Goal: Find specific page/section: Find specific page/section

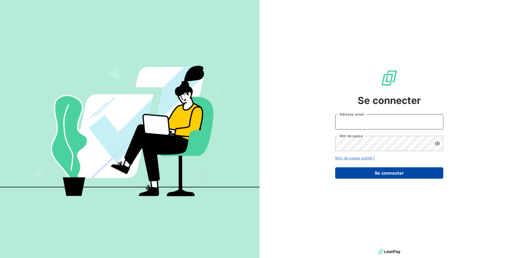
type input "[EMAIL_ADDRESS][DOMAIN_NAME]"
click at [400, 174] on button "Se connecter" at bounding box center [389, 172] width 108 height 11
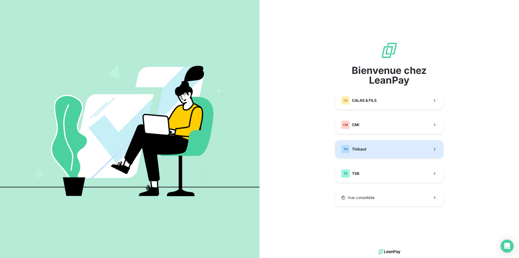
click at [371, 151] on button "TH Thibaut" at bounding box center [389, 149] width 108 height 18
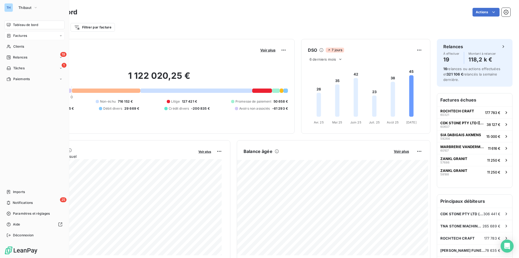
click at [19, 35] on span "Factures" at bounding box center [20, 35] width 14 height 5
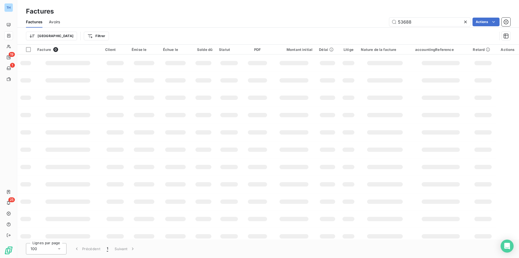
drag, startPoint x: 415, startPoint y: 20, endPoint x: 370, endPoint y: 20, distance: 45.4
click at [370, 21] on div "53688 Actions" at bounding box center [288, 22] width 444 height 9
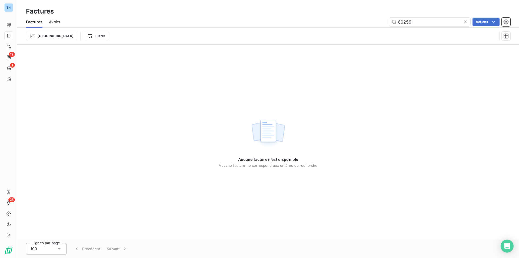
type input "60259"
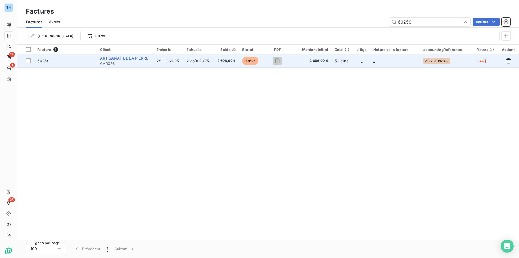
click at [127, 57] on span "ARTISANAT DE LA PIERRE" at bounding box center [124, 58] width 48 height 5
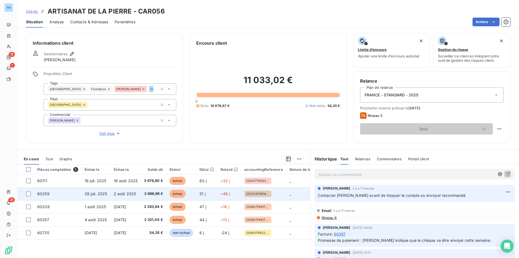
click at [96, 195] on span "28 juil. 2025" at bounding box center [96, 193] width 23 height 5
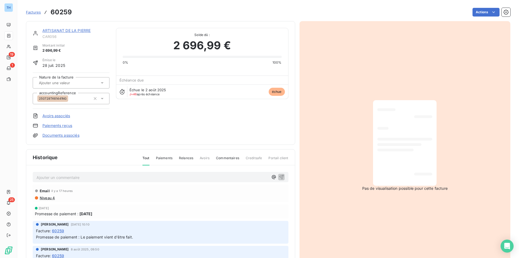
click at [65, 31] on link "ARTISANAT DE LA PIERRE" at bounding box center [66, 30] width 48 height 5
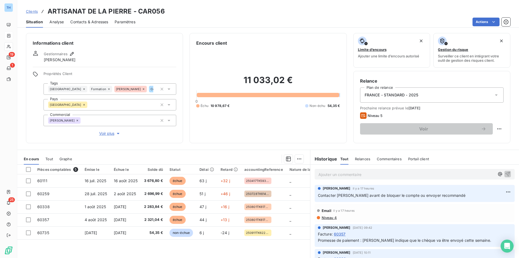
click at [337, 172] on p "Ajouter un commentaire ﻿" at bounding box center [406, 174] width 176 height 7
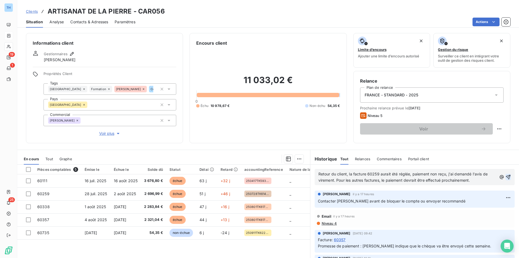
click at [505, 175] on icon "button" at bounding box center [507, 176] width 5 height 5
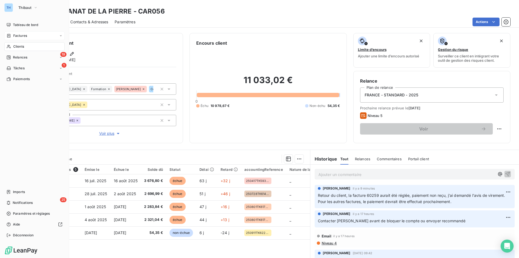
click at [16, 48] on span "Clients" at bounding box center [18, 46] width 11 height 5
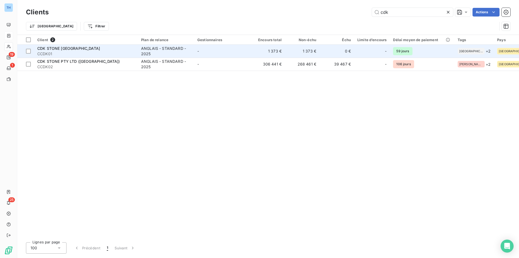
type input "cdk"
click at [89, 47] on div "CDK STONE [GEOGRAPHIC_DATA]" at bounding box center [85, 48] width 97 height 5
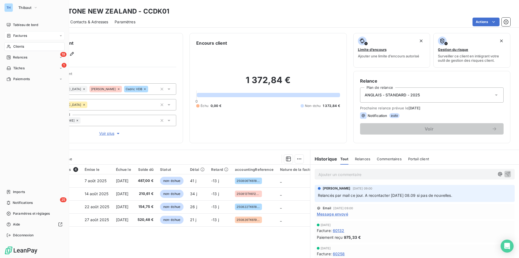
click at [19, 45] on span "Clients" at bounding box center [18, 46] width 11 height 5
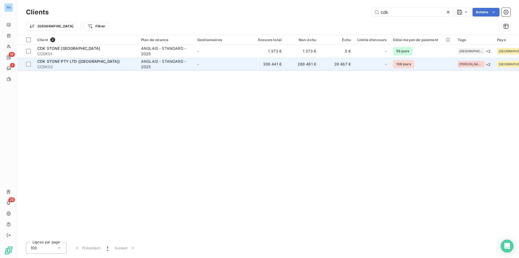
click at [167, 67] on div "ANGLAIS - STANDARD - 2025" at bounding box center [166, 64] width 50 height 11
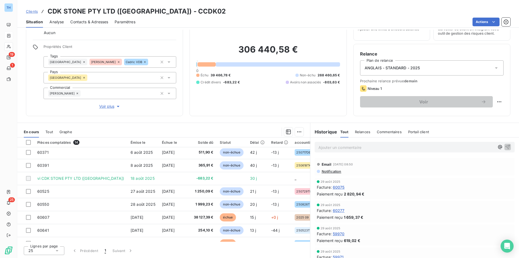
scroll to position [90, 0]
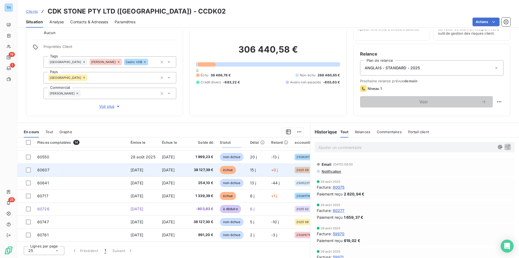
click at [162, 167] on span "[DATE]" at bounding box center [168, 169] width 13 height 5
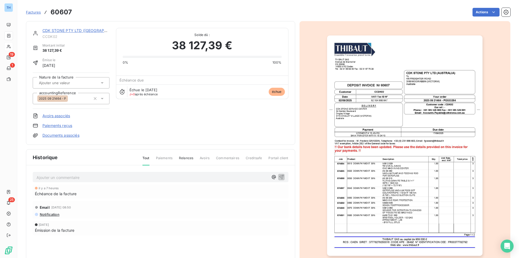
click at [58, 32] on link "CDK STONE PTY LTD ([GEOGRAPHIC_DATA])" at bounding box center [83, 30] width 83 height 5
